Goal: Use online tool/utility

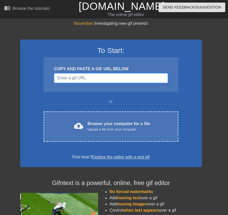
click at [101, 77] on input "Username" at bounding box center [110, 78] width 113 height 10
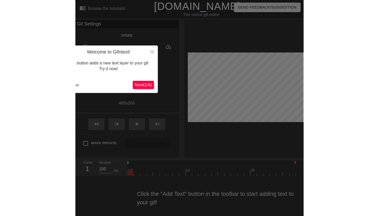
scroll to position [4, 0]
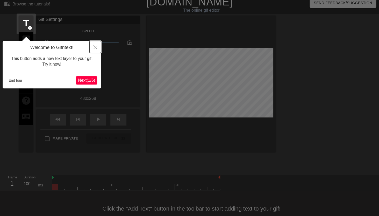
click at [95, 47] on icon "Close" at bounding box center [95, 47] width 4 height 4
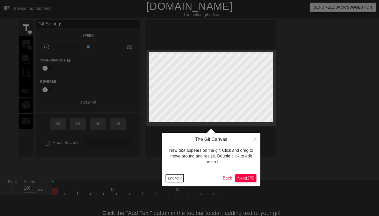
click at [180, 177] on button "End tour" at bounding box center [175, 178] width 18 height 8
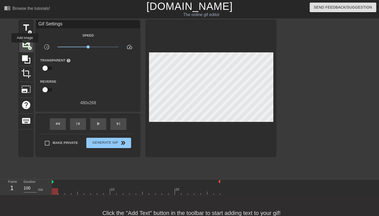
click at [25, 46] on span "image" at bounding box center [26, 44] width 10 height 10
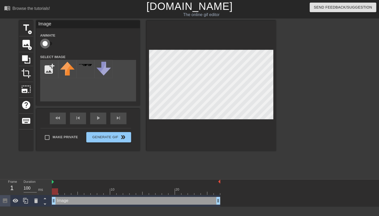
click at [46, 47] on input "checkbox" at bounding box center [45, 44] width 30 height 10
checkbox input "true"
click at [48, 68] on input "file" at bounding box center [49, 69] width 18 height 18
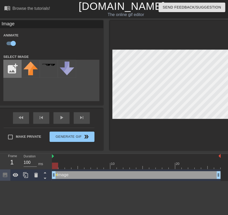
click at [12, 67] on input "file" at bounding box center [13, 69] width 18 height 18
type input "C:\fakepath\IMG_1072 2.png"
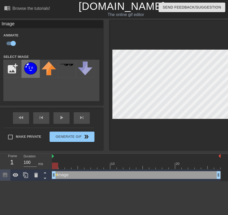
click at [32, 67] on img at bounding box center [30, 69] width 14 height 14
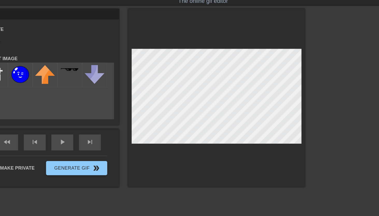
scroll to position [0, 4]
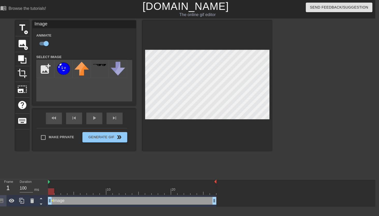
click at [57, 193] on div at bounding box center [132, 191] width 168 height 6
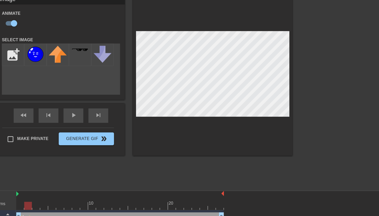
scroll to position [0, 4]
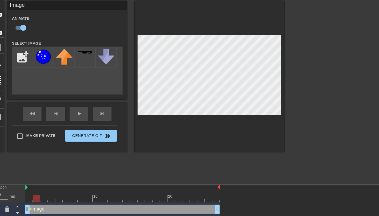
click at [64, 193] on div at bounding box center [132, 191] width 168 height 6
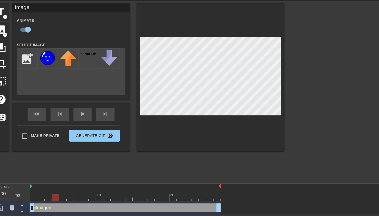
click at [70, 193] on div at bounding box center [132, 191] width 168 height 6
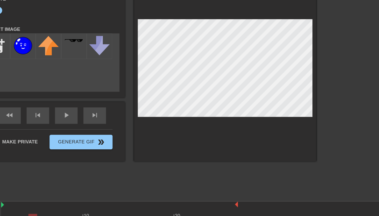
scroll to position [0, 2]
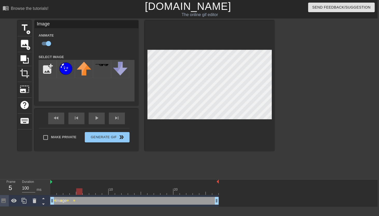
click at [80, 193] on div at bounding box center [134, 191] width 168 height 6
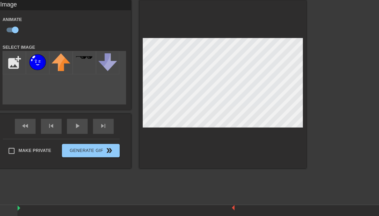
scroll to position [0, 0]
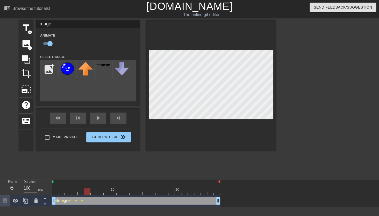
click at [87, 193] on div at bounding box center [136, 191] width 168 height 6
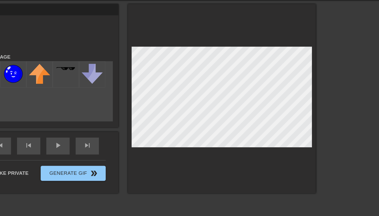
scroll to position [0, 2]
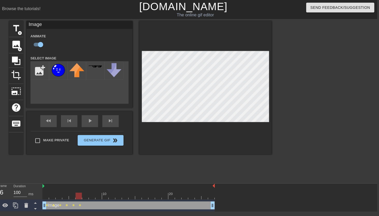
click at [92, 195] on div "Image drag_handle drag_handle lens lens lens lens lens lens" at bounding box center [134, 201] width 168 height 12
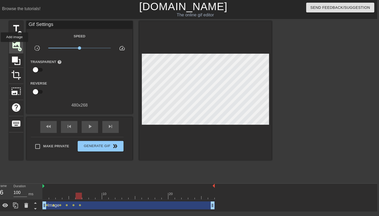
click at [23, 45] on span "image" at bounding box center [24, 44] width 10 height 10
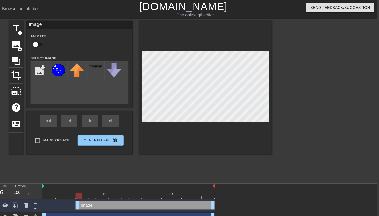
scroll to position [3, 2]
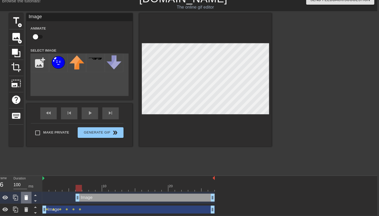
click at [34, 194] on icon at bounding box center [34, 197] width 6 height 6
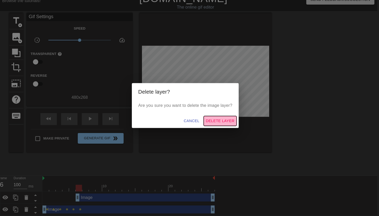
click at [221, 123] on span "Delete Layer" at bounding box center [223, 123] width 28 height 6
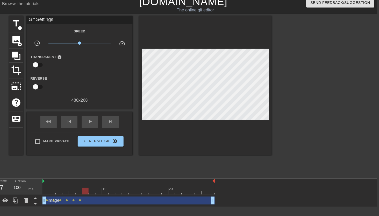
click at [92, 194] on div at bounding box center [134, 191] width 168 height 6
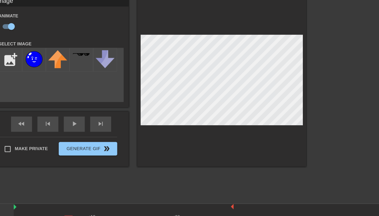
scroll to position [0, 0]
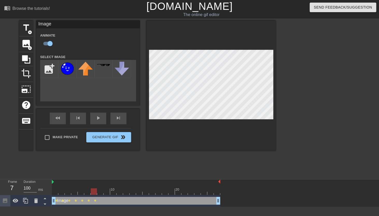
click at [99, 194] on div at bounding box center [136, 191] width 168 height 6
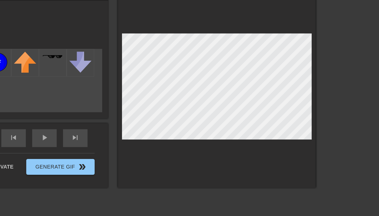
scroll to position [0, 4]
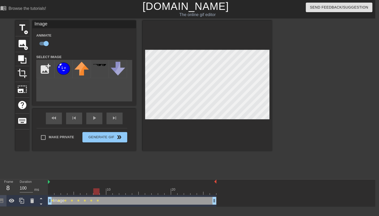
click at [103, 194] on div at bounding box center [132, 191] width 168 height 6
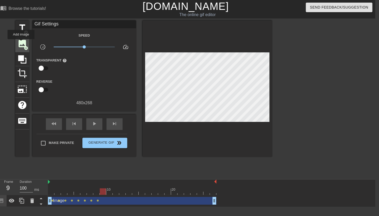
click at [21, 43] on span "image" at bounding box center [22, 44] width 10 height 10
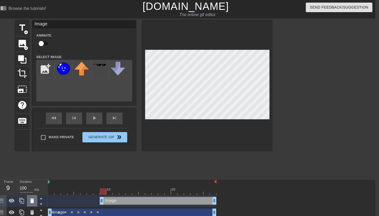
click at [30, 202] on icon at bounding box center [32, 200] width 6 height 6
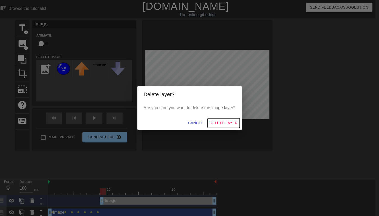
click at [215, 122] on span "Delete Layer" at bounding box center [223, 123] width 28 height 6
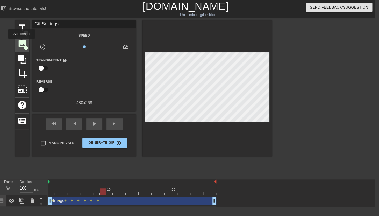
click at [22, 42] on span "image" at bounding box center [22, 44] width 10 height 10
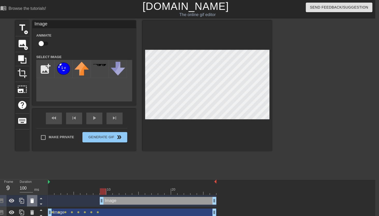
click at [31, 202] on icon at bounding box center [32, 200] width 4 height 5
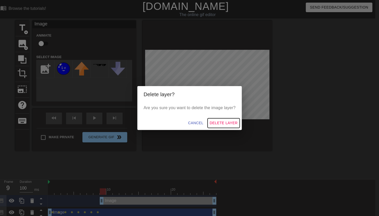
click at [227, 123] on span "Delete Layer" at bounding box center [223, 123] width 28 height 6
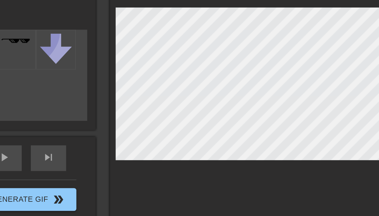
scroll to position [0, 4]
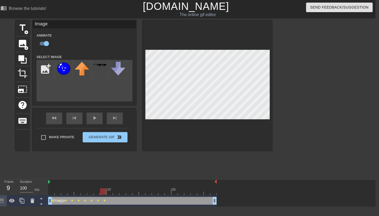
click at [109, 194] on div "10 20" at bounding box center [132, 187] width 168 height 16
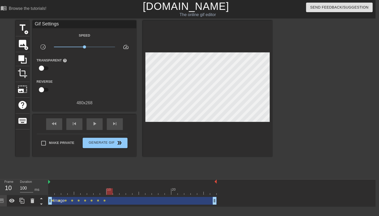
click at [109, 193] on div at bounding box center [132, 191] width 168 height 6
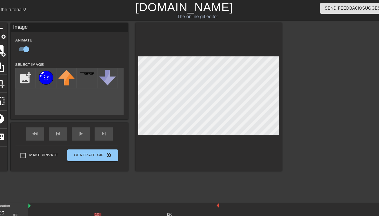
scroll to position [0, 4]
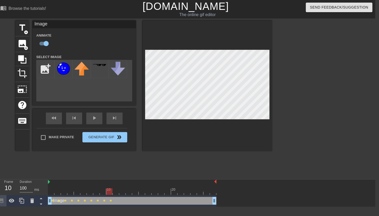
click at [116, 194] on div at bounding box center [132, 191] width 168 height 6
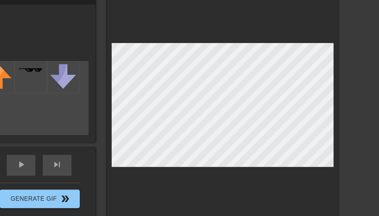
scroll to position [0, 4]
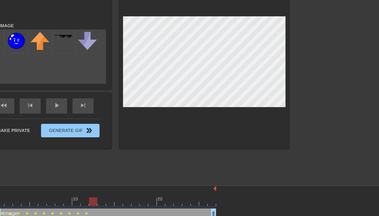
click at [122, 193] on div at bounding box center [132, 191] width 168 height 6
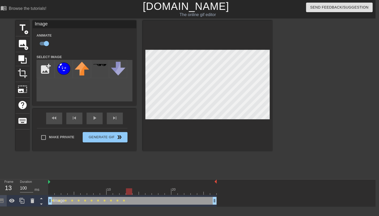
click at [129, 194] on div at bounding box center [132, 191] width 168 height 6
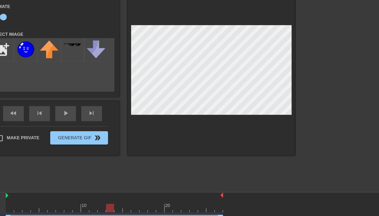
click at [136, 193] on div at bounding box center [132, 191] width 168 height 6
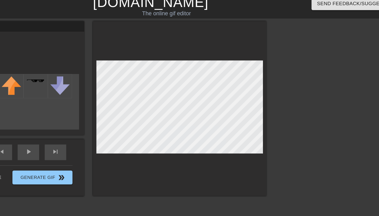
scroll to position [0, 4]
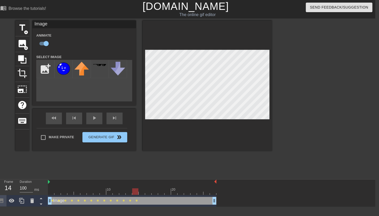
click at [143, 194] on div at bounding box center [132, 191] width 168 height 6
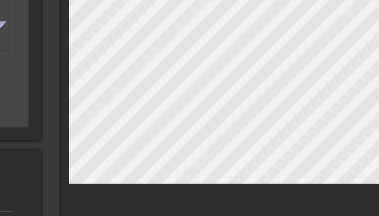
scroll to position [0, 4]
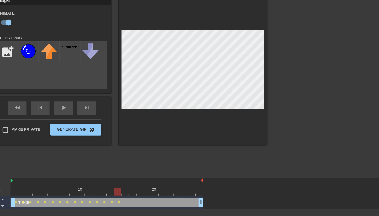
click at [148, 193] on div at bounding box center [132, 191] width 168 height 6
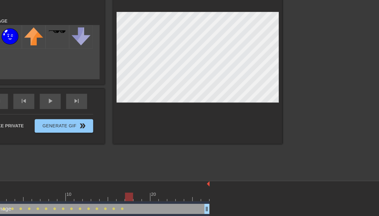
click at [155, 193] on div at bounding box center [132, 191] width 168 height 6
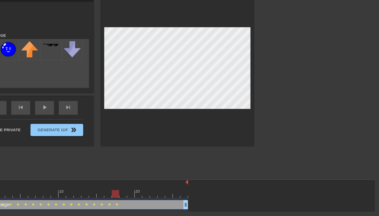
click at [160, 193] on div at bounding box center [132, 191] width 168 height 6
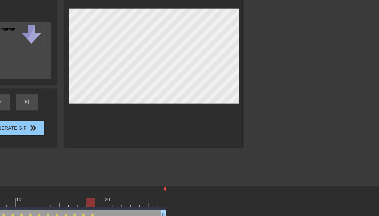
click at [167, 193] on div at bounding box center [132, 191] width 168 height 6
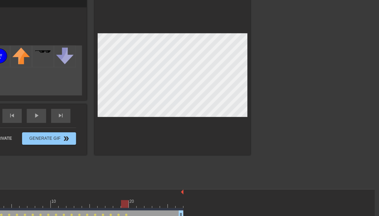
click at [174, 195] on div "Image drag_handle drag_handle lens lens lens lens lens lens lens lens lens lens…" at bounding box center [132, 201] width 168 height 12
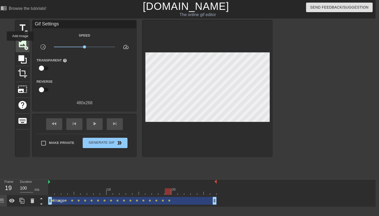
click at [20, 44] on span "image" at bounding box center [23, 44] width 10 height 10
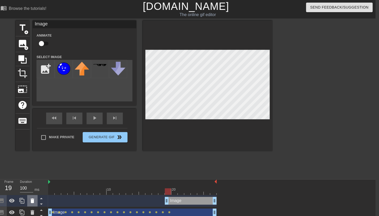
click at [32, 201] on icon at bounding box center [33, 200] width 4 height 5
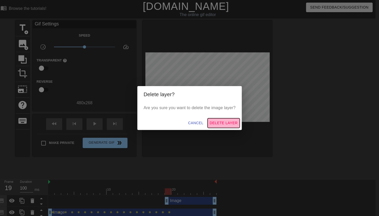
click at [218, 124] on span "Delete Layer" at bounding box center [223, 123] width 28 height 6
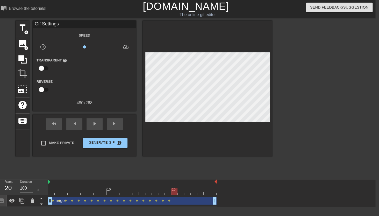
click at [174, 194] on div at bounding box center [132, 191] width 168 height 6
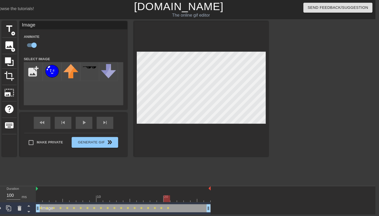
click at [181, 194] on div at bounding box center [132, 191] width 168 height 6
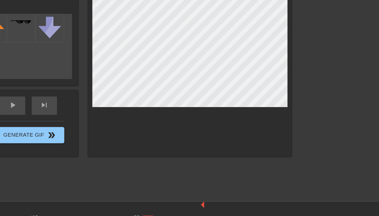
scroll to position [0, 4]
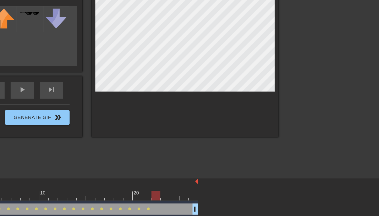
click at [187, 193] on div at bounding box center [132, 191] width 168 height 6
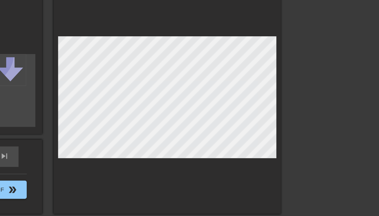
scroll to position [0, 4]
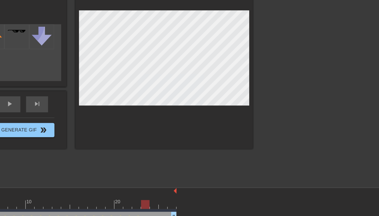
click at [193, 193] on div at bounding box center [132, 191] width 168 height 6
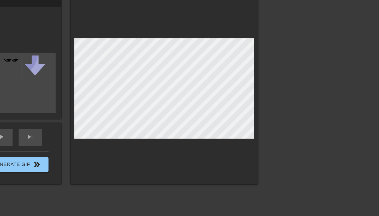
scroll to position [0, 4]
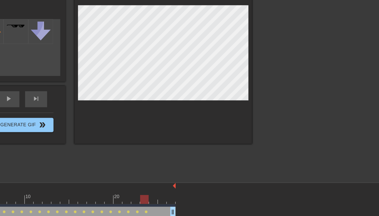
click at [200, 193] on div at bounding box center [132, 191] width 168 height 6
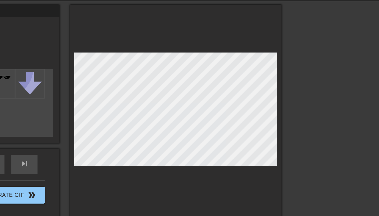
scroll to position [0, 4]
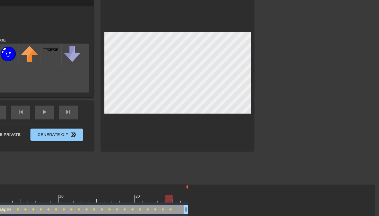
click at [207, 193] on div at bounding box center [132, 191] width 168 height 6
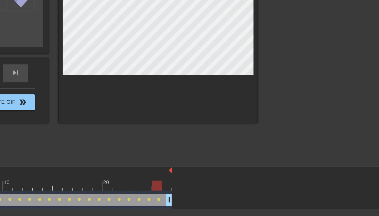
click at [213, 193] on div at bounding box center [132, 191] width 168 height 6
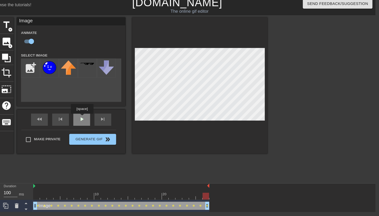
click at [96, 116] on div "fast_rewind skip_previous play_arrow skip_next" at bounding box center [84, 117] width 84 height 19
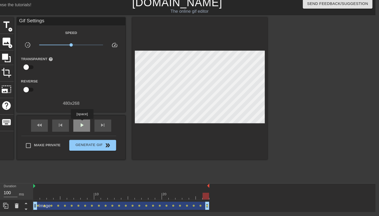
click at [96, 121] on span "play_arrow" at bounding box center [94, 123] width 6 height 6
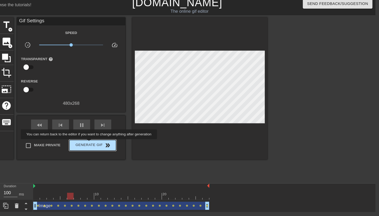
click at [105, 140] on span "Generate Gif double_arrow" at bounding box center [105, 143] width 41 height 6
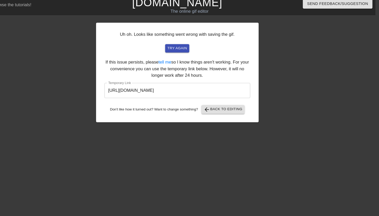
click at [155, 91] on input "[URL][DOMAIN_NAME]" at bounding box center [185, 90] width 139 height 14
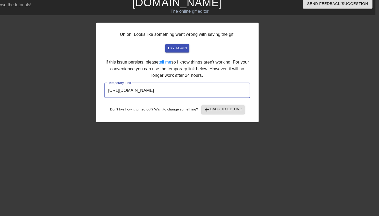
click at [155, 91] on input "[URL][DOMAIN_NAME]" at bounding box center [185, 90] width 139 height 14
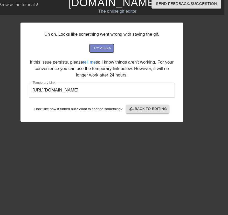
click at [106, 52] on span "try again" at bounding box center [107, 50] width 19 height 6
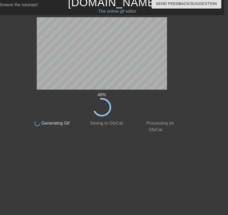
click at [89, 9] on link "[DOMAIN_NAME]" at bounding box center [118, 6] width 86 height 11
